Goal: Obtain resource: Obtain resource

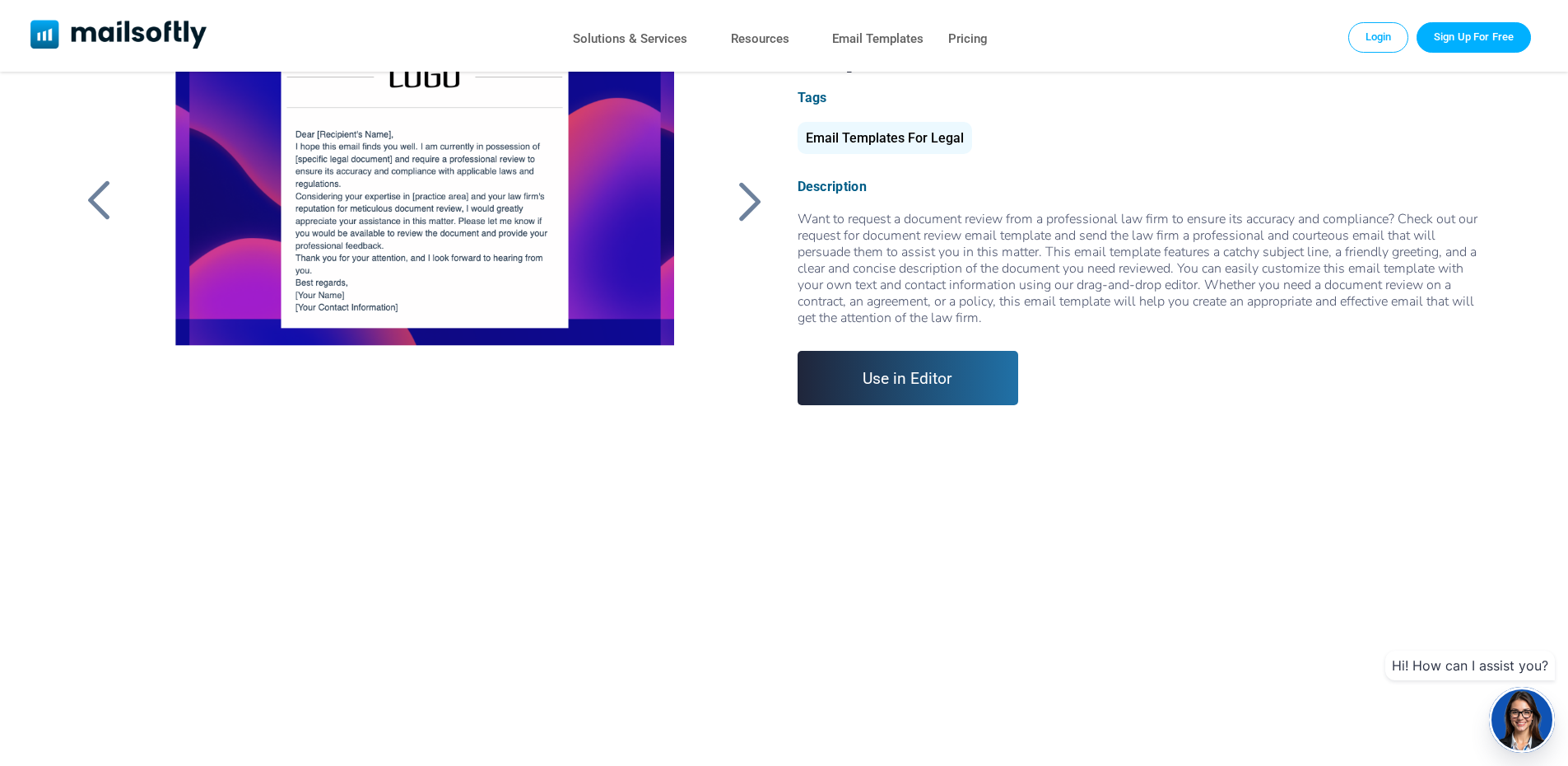
scroll to position [90, 0]
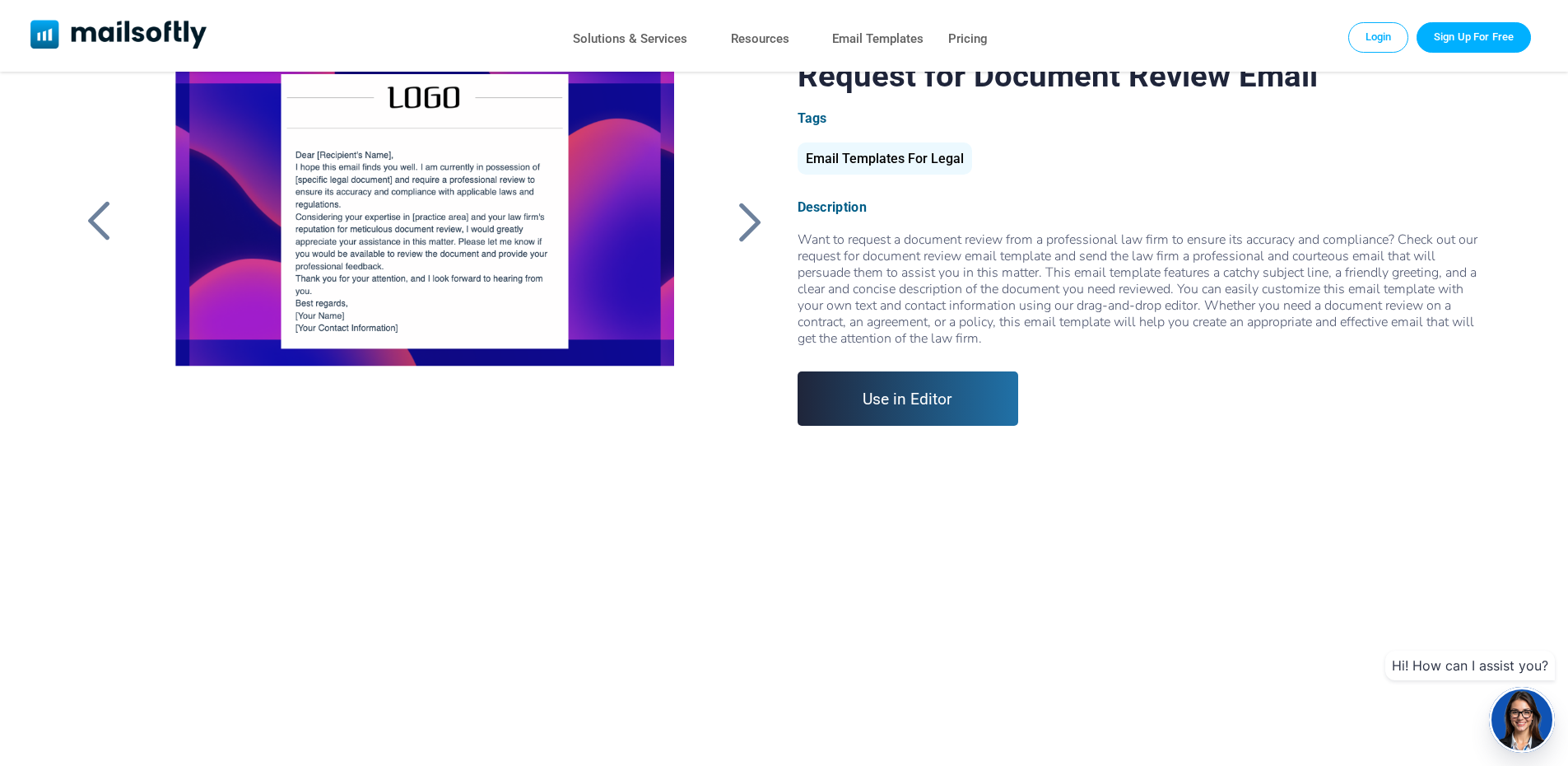
click at [320, 266] on div at bounding box center [424, 263] width 554 height 412
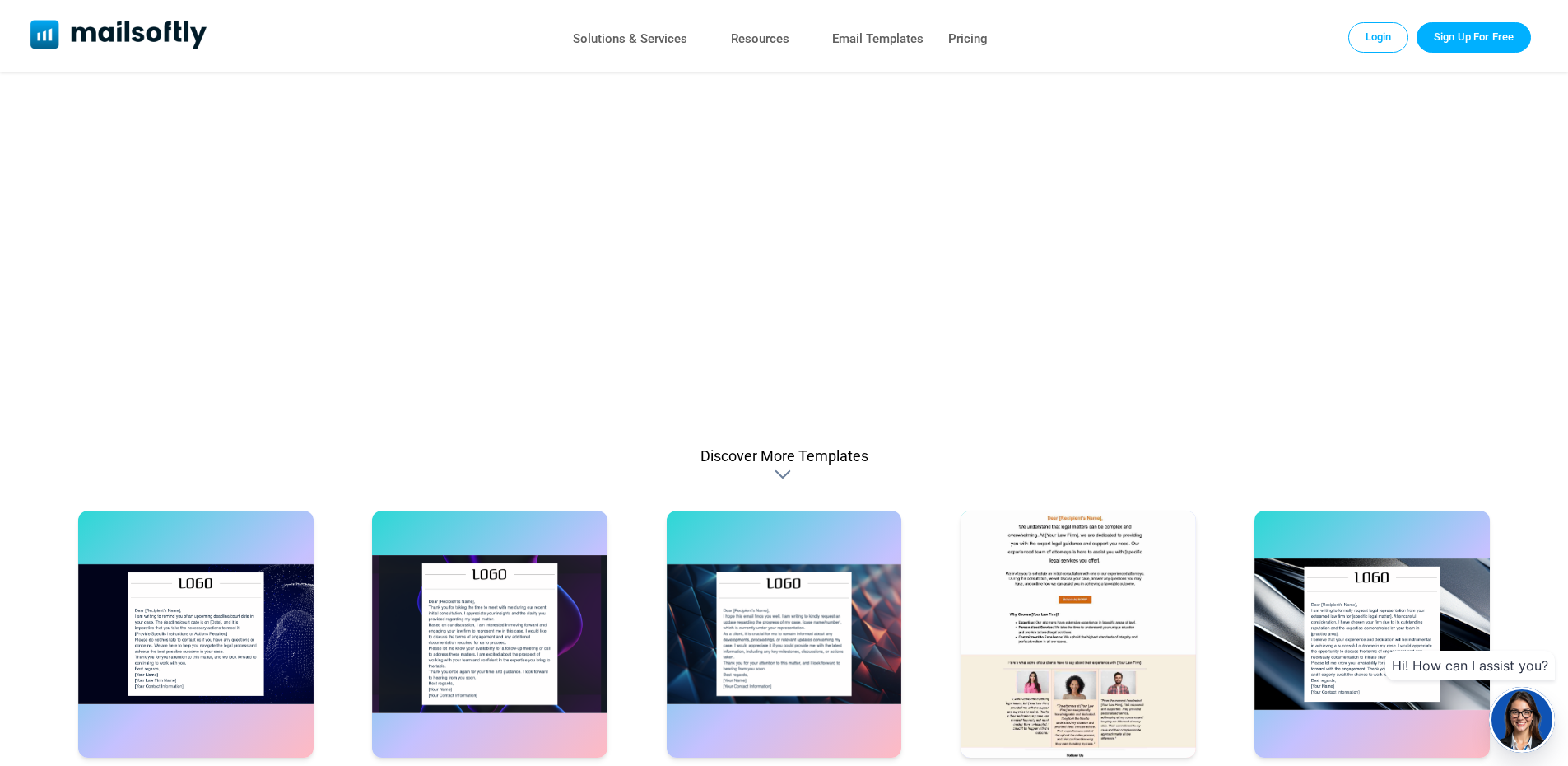
scroll to position [1153, 0]
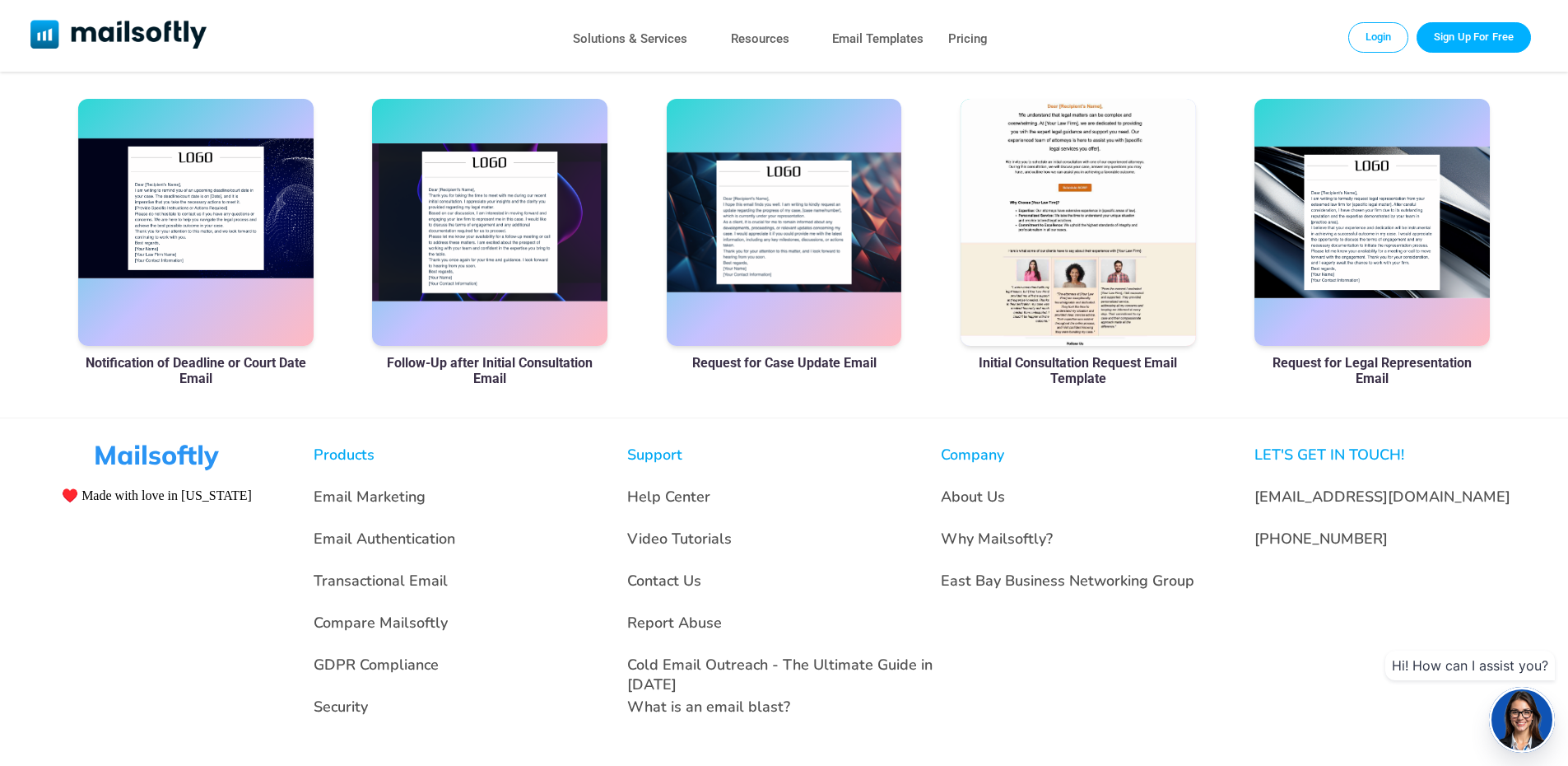
click at [173, 254] on div at bounding box center [195, 222] width 235 height 247
